Goal: Find specific page/section: Find specific page/section

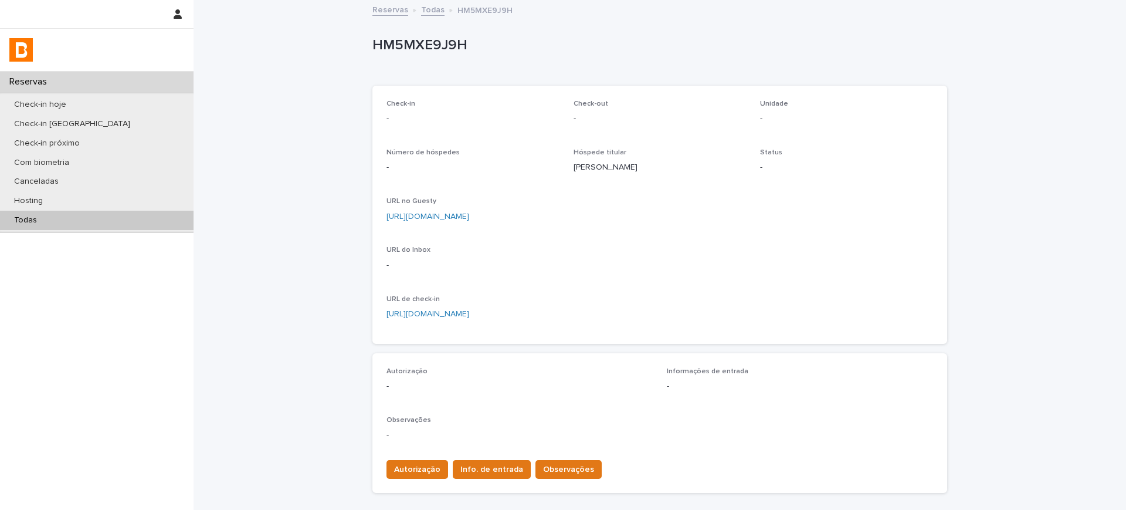
click at [469, 214] on link "[URL][DOMAIN_NAME]" at bounding box center [428, 216] width 83 height 8
click at [430, 12] on link "Todas" at bounding box center [432, 8] width 23 height 13
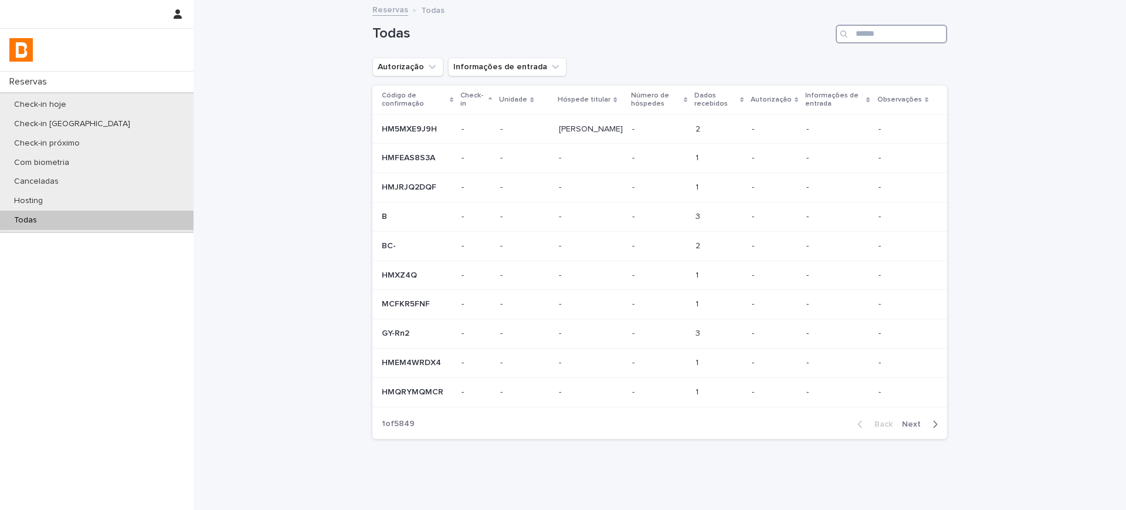
click at [859, 40] on input "Search" at bounding box center [891, 34] width 111 height 19
paste input "**********"
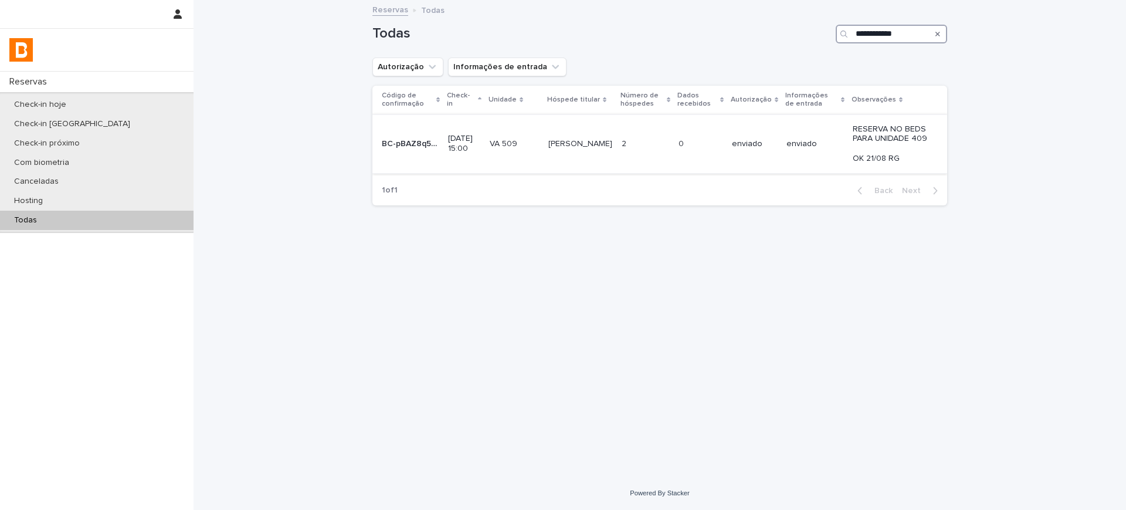
type input "**********"
click at [832, 127] on td "enviado" at bounding box center [815, 143] width 66 height 59
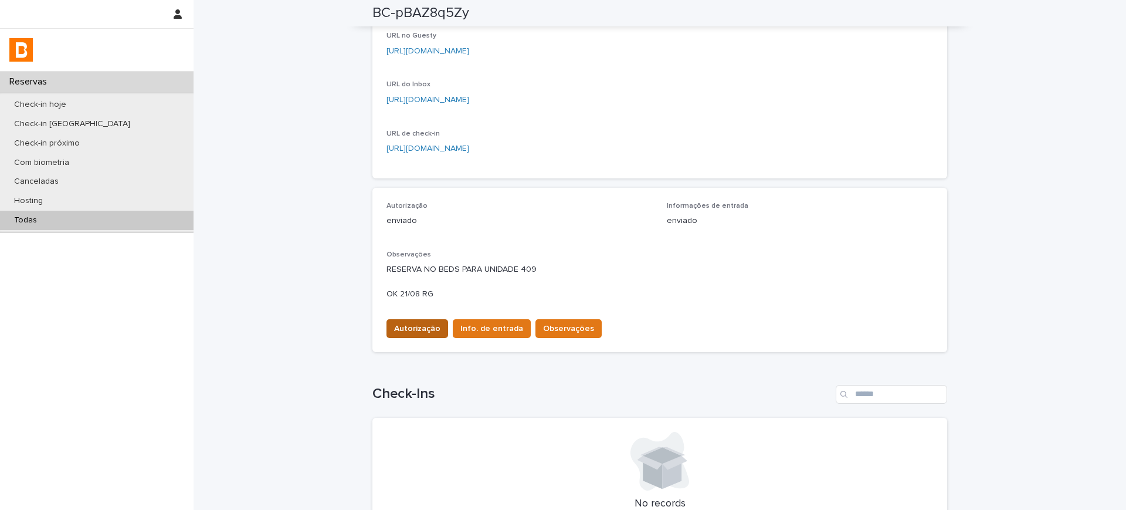
scroll to position [163, 0]
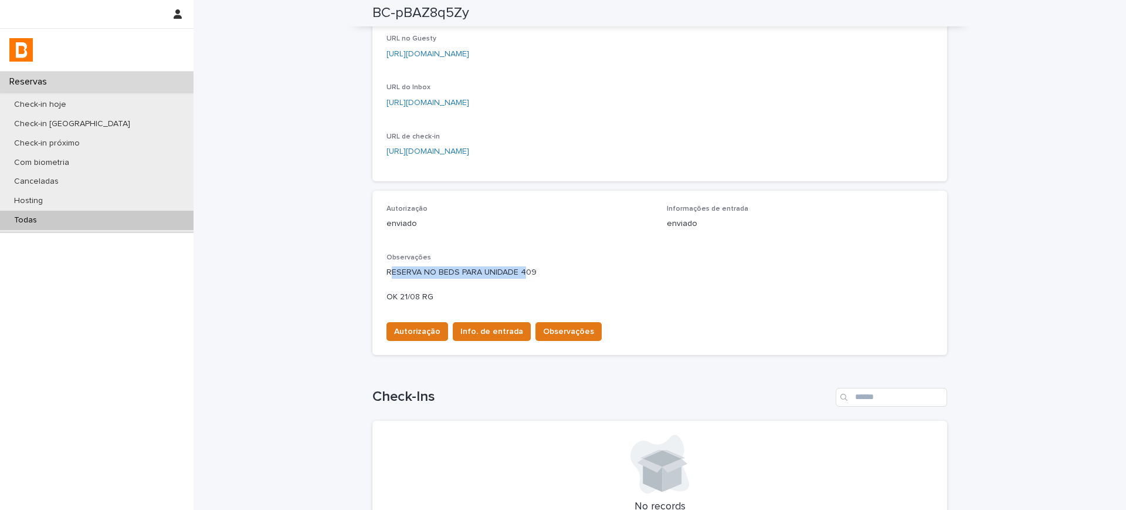
drag, startPoint x: 384, startPoint y: 271, endPoint x: 519, endPoint y: 273, distance: 135.5
click at [519, 273] on p "RESERVA NO BEDS PARA UNIDADE 409 OK 21/08 RG" at bounding box center [660, 284] width 547 height 36
click at [559, 276] on p "RESERVA NO BEDS PARA UNIDADE 409 OK 21/08 RG" at bounding box center [660, 284] width 547 height 36
drag, startPoint x: 520, startPoint y: 272, endPoint x: 553, endPoint y: 271, distance: 32.9
click at [553, 271] on p "RESERVA NO BEDS PARA UNIDADE 409 OK 21/08 RG" at bounding box center [660, 284] width 547 height 36
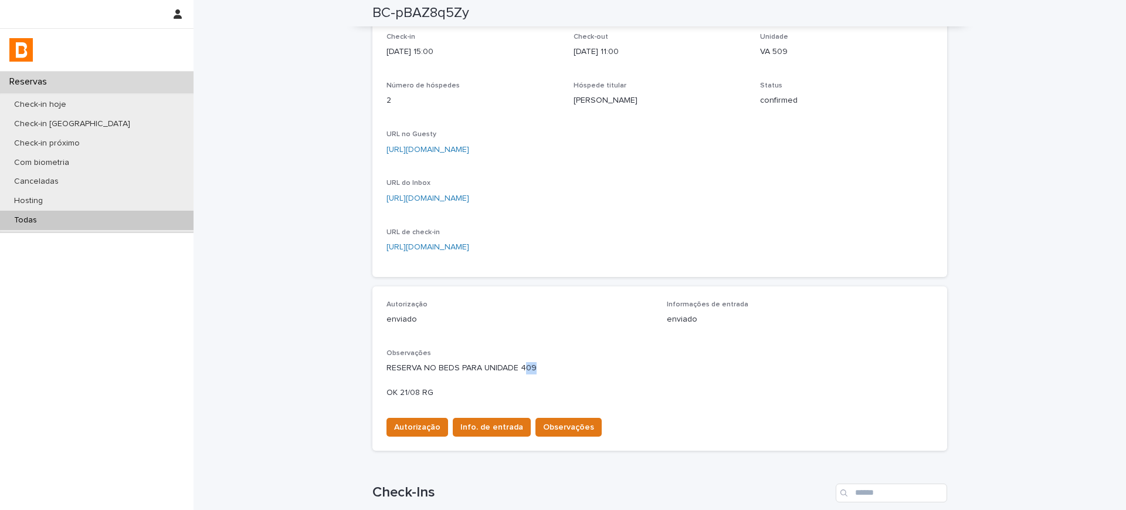
scroll to position [0, 0]
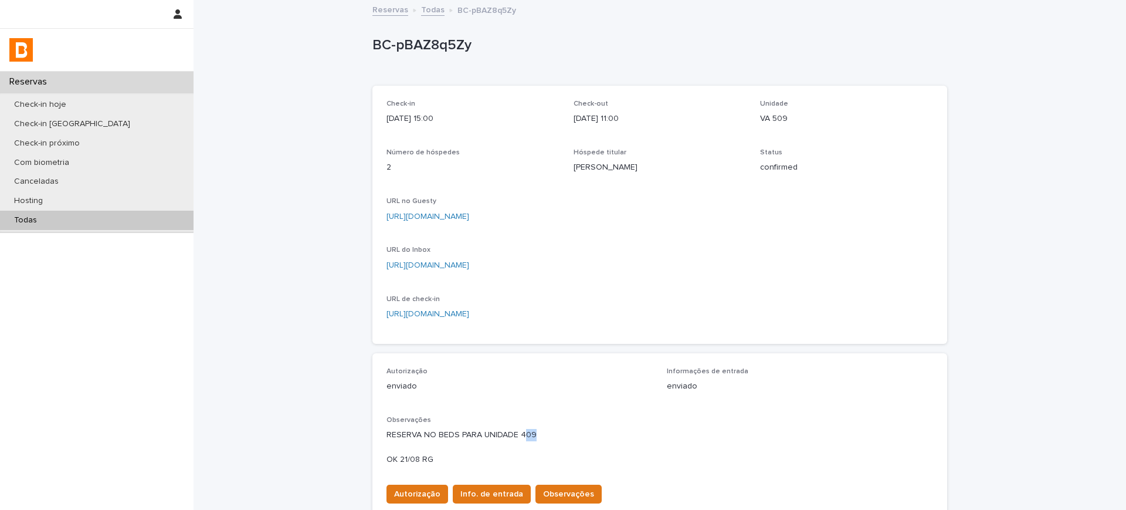
drag, startPoint x: 570, startPoint y: 165, endPoint x: 692, endPoint y: 168, distance: 121.5
click at [692, 168] on p "[PERSON_NAME]" at bounding box center [660, 167] width 173 height 12
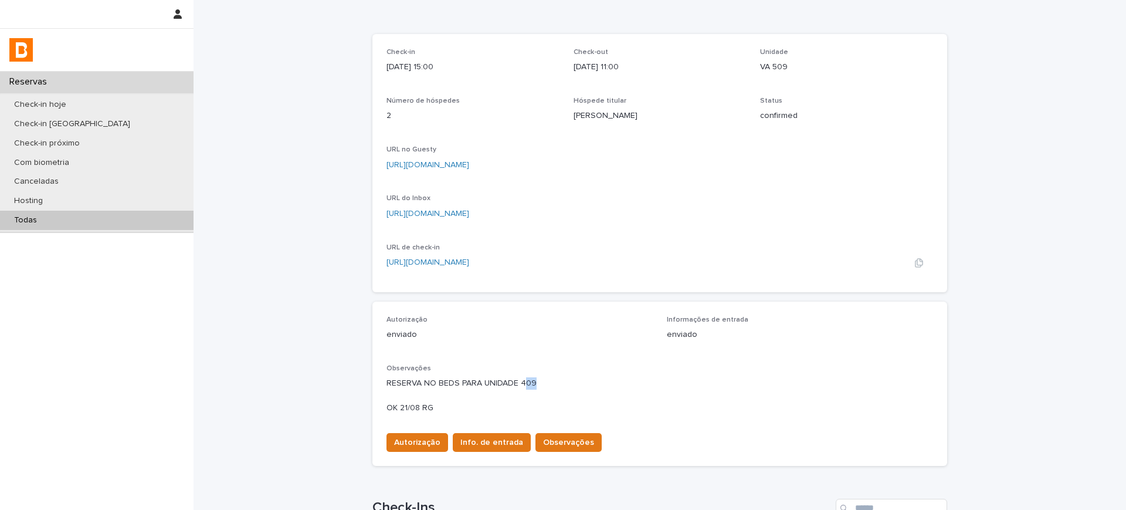
scroll to position [220, 0]
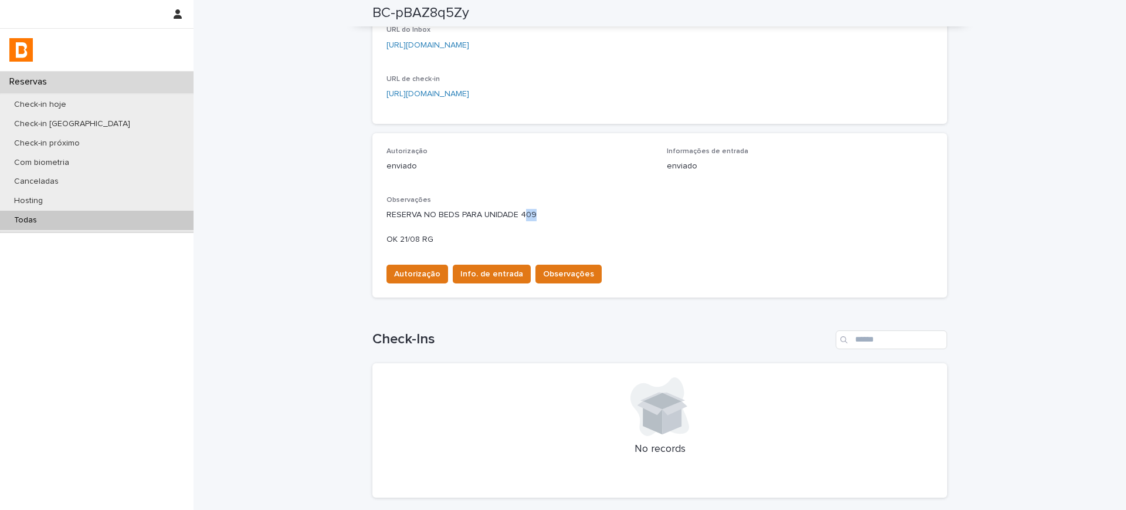
drag, startPoint x: 523, startPoint y: 213, endPoint x: 548, endPoint y: 211, distance: 24.7
click at [548, 213] on p "RESERVA NO BEDS PARA UNIDADE 409 OK 21/08 RG" at bounding box center [660, 227] width 547 height 36
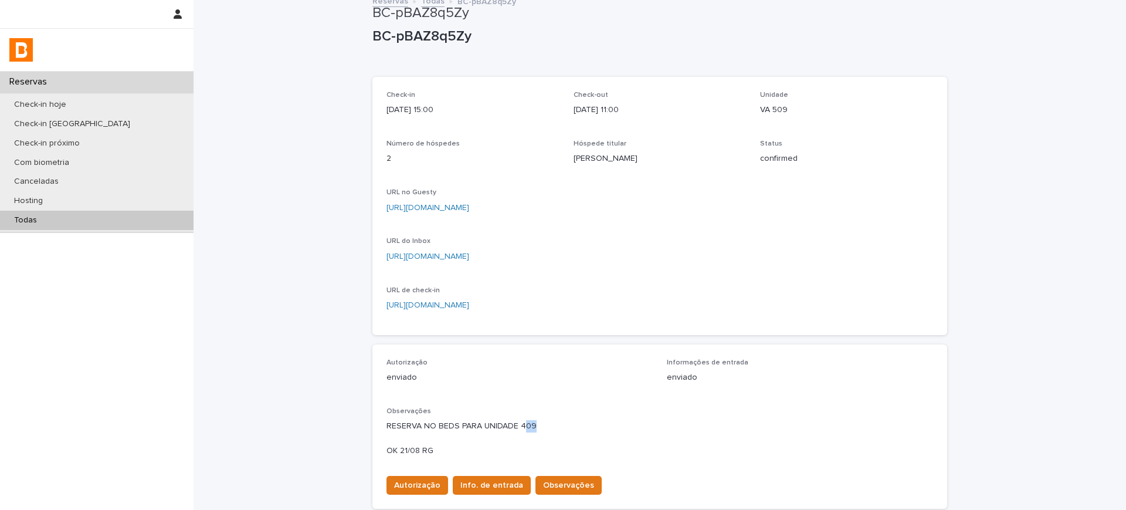
scroll to position [0, 0]
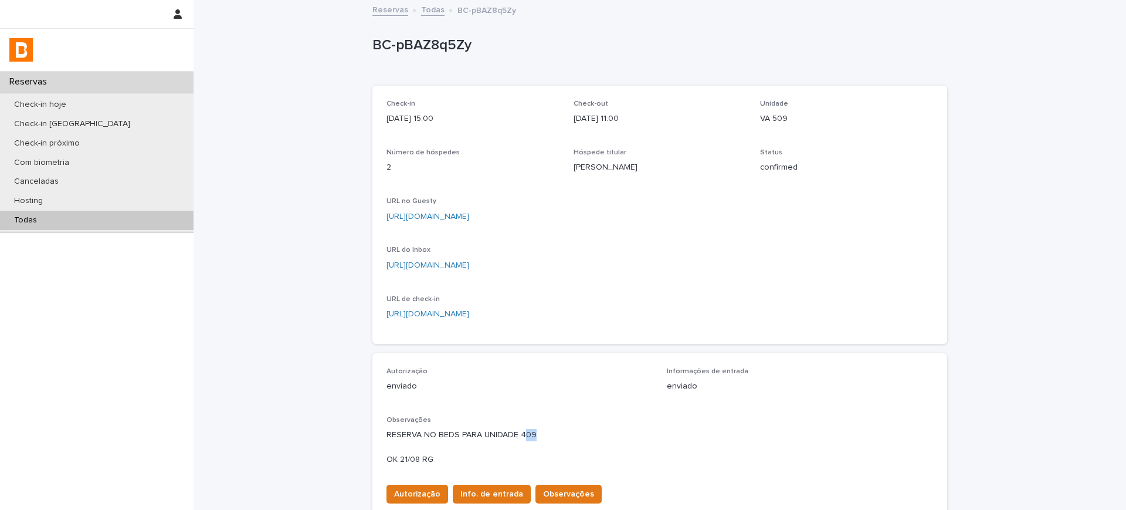
click at [421, 9] on link "Todas" at bounding box center [432, 8] width 23 height 13
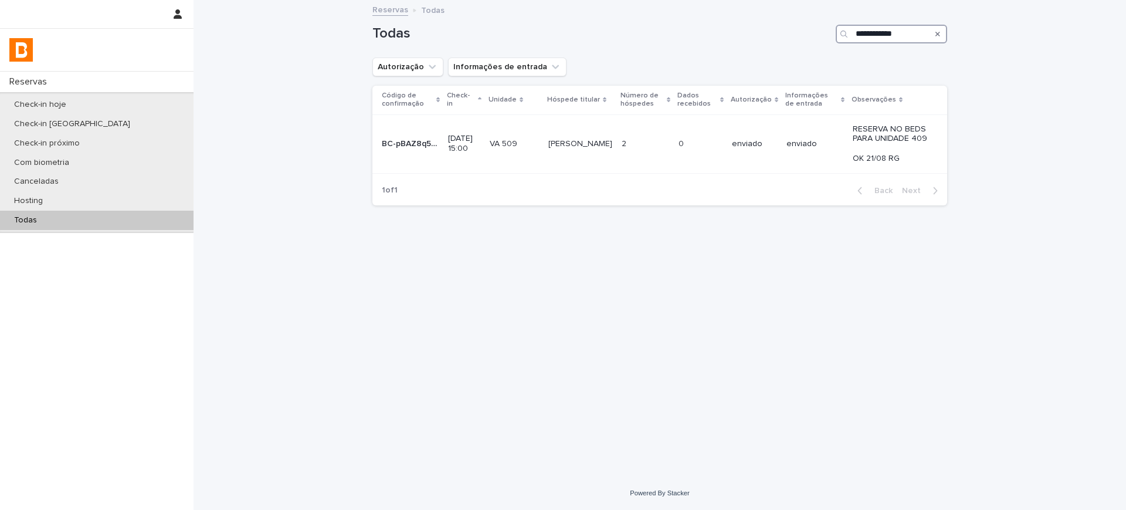
click at [892, 38] on input "**********" at bounding box center [891, 34] width 111 height 19
